Goal: Information Seeking & Learning: Learn about a topic

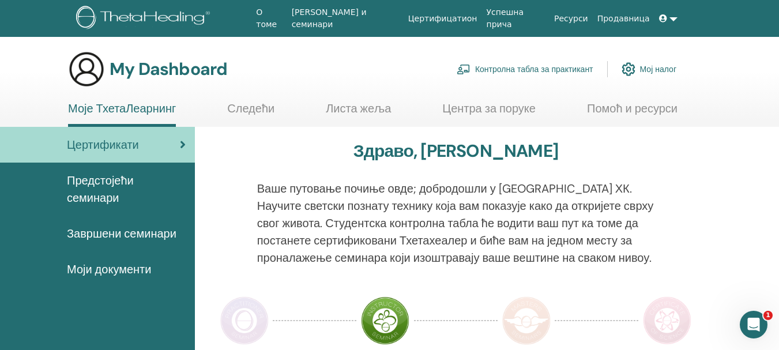
click at [116, 187] on span "Предстојећи семинари" at bounding box center [126, 189] width 119 height 35
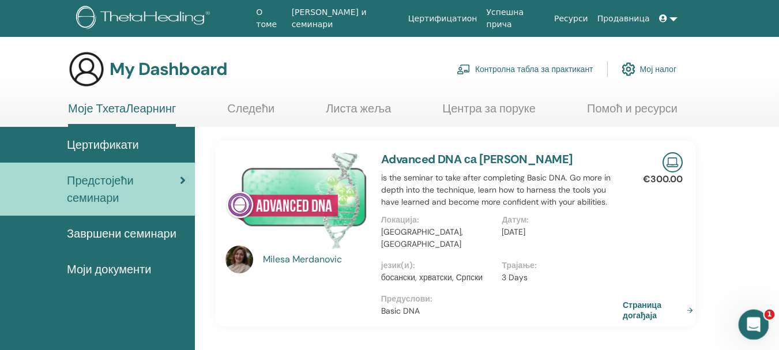
click at [754, 313] on div "Open Intercom Messenger" at bounding box center [752, 323] width 38 height 38
